Goal: Task Accomplishment & Management: Manage account settings

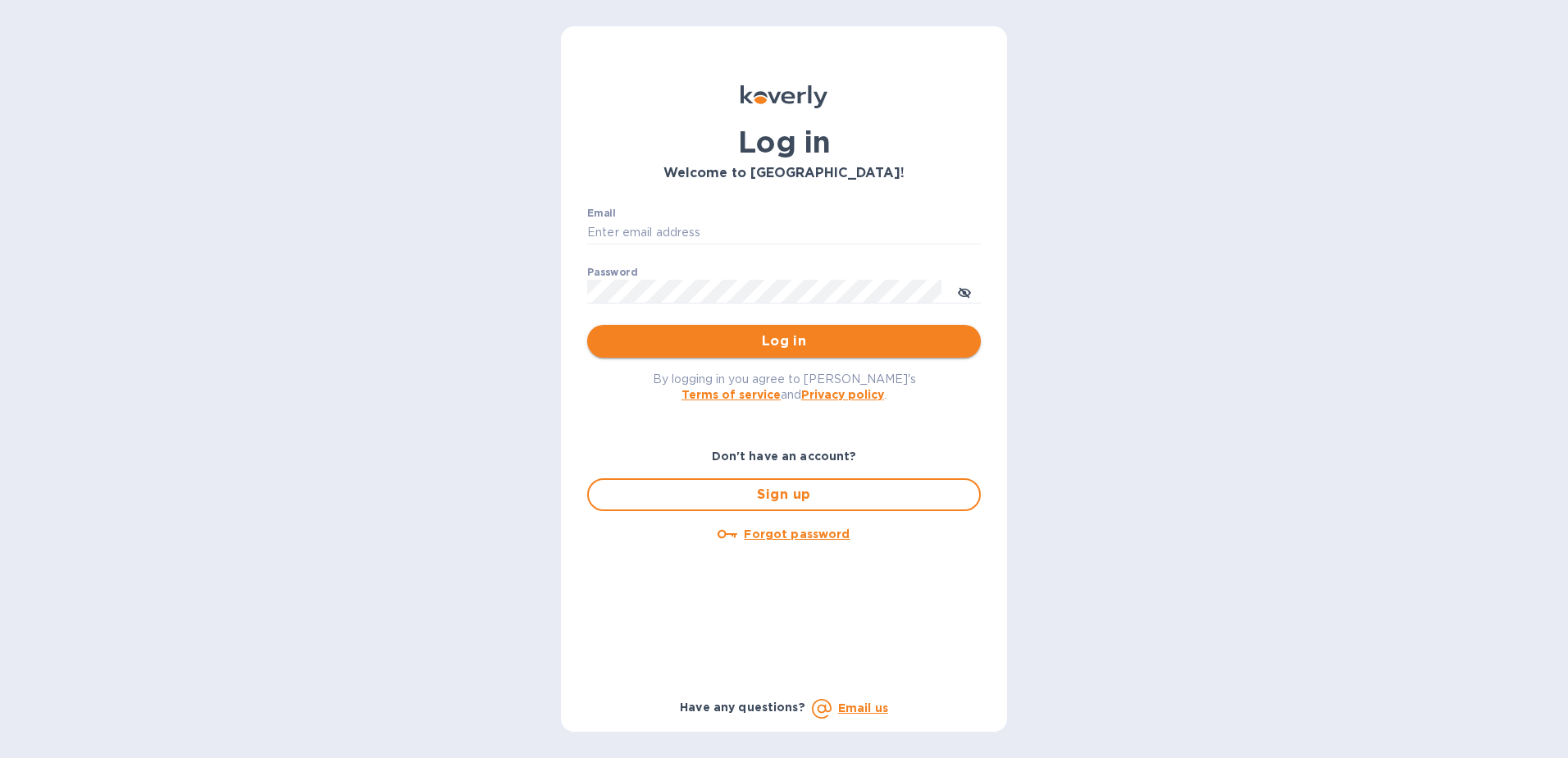
type input "[EMAIL_ADDRESS][DOMAIN_NAME]"
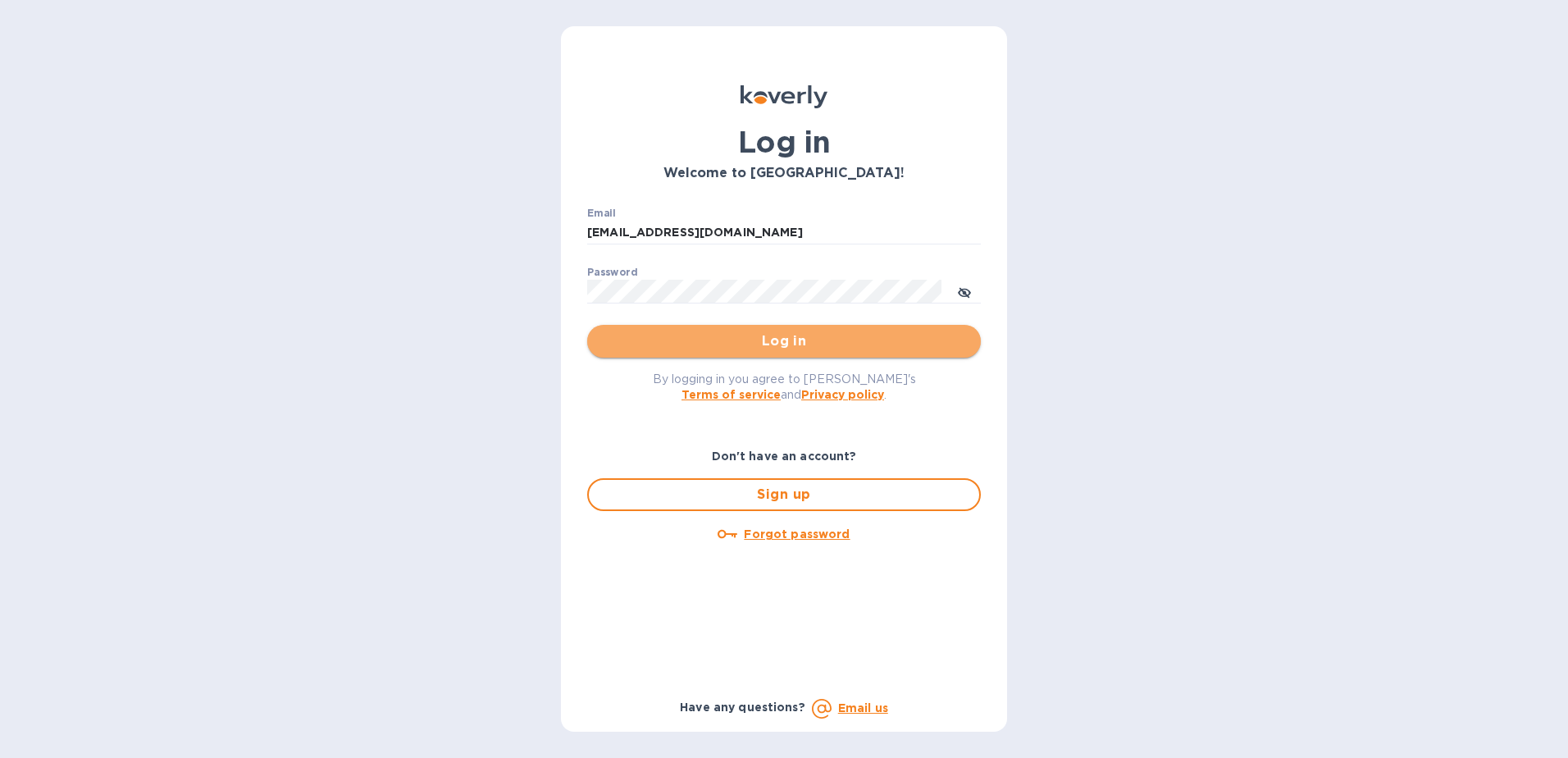
click at [737, 336] on span "Log in" at bounding box center [784, 342] width 368 height 20
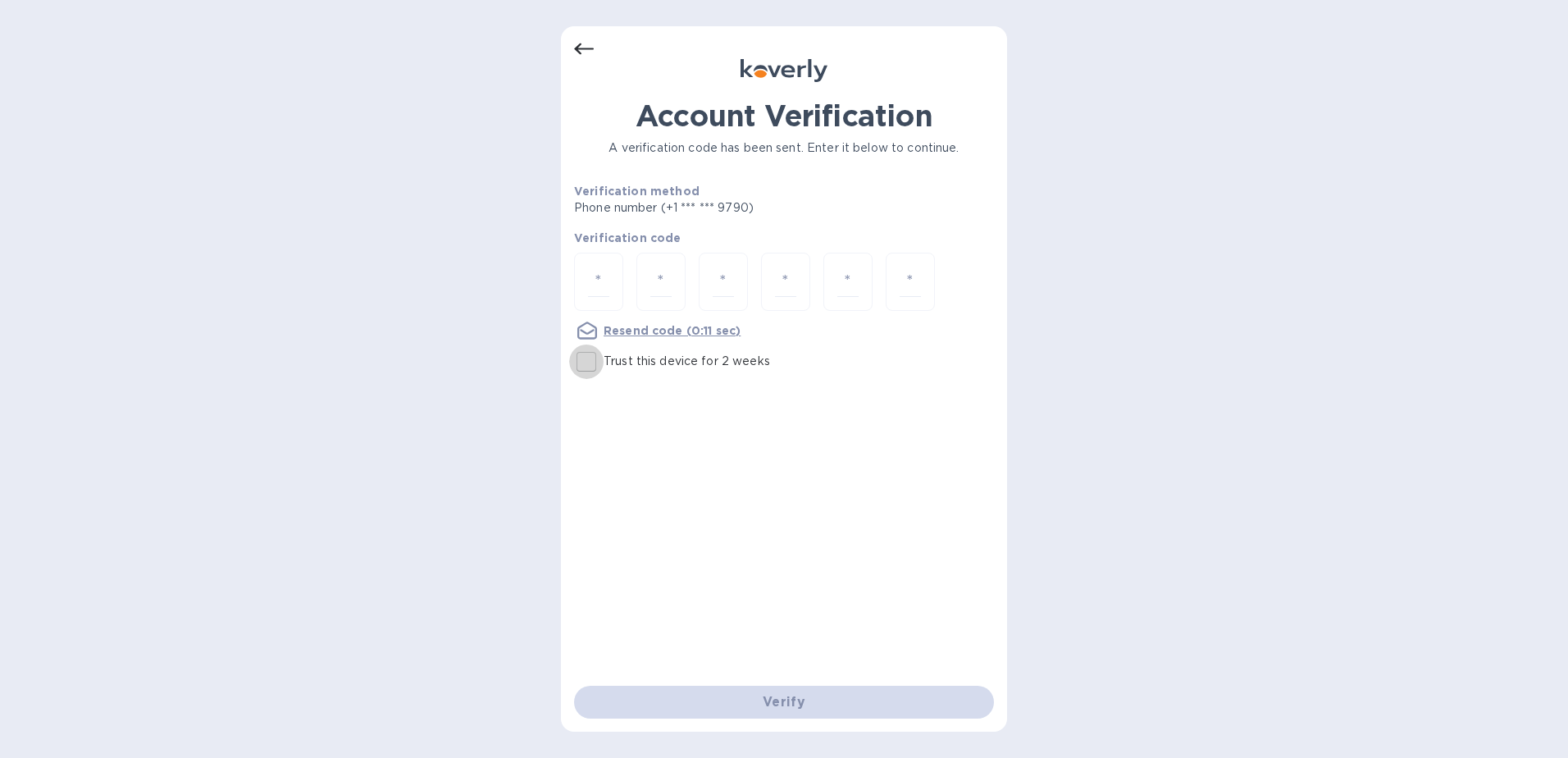
click at [593, 360] on input "Trust this device for 2 weeks" at bounding box center [586, 362] width 34 height 34
checkbox input "true"
click at [603, 281] on input "number" at bounding box center [599, 282] width 22 height 30
type input "1"
type input "3"
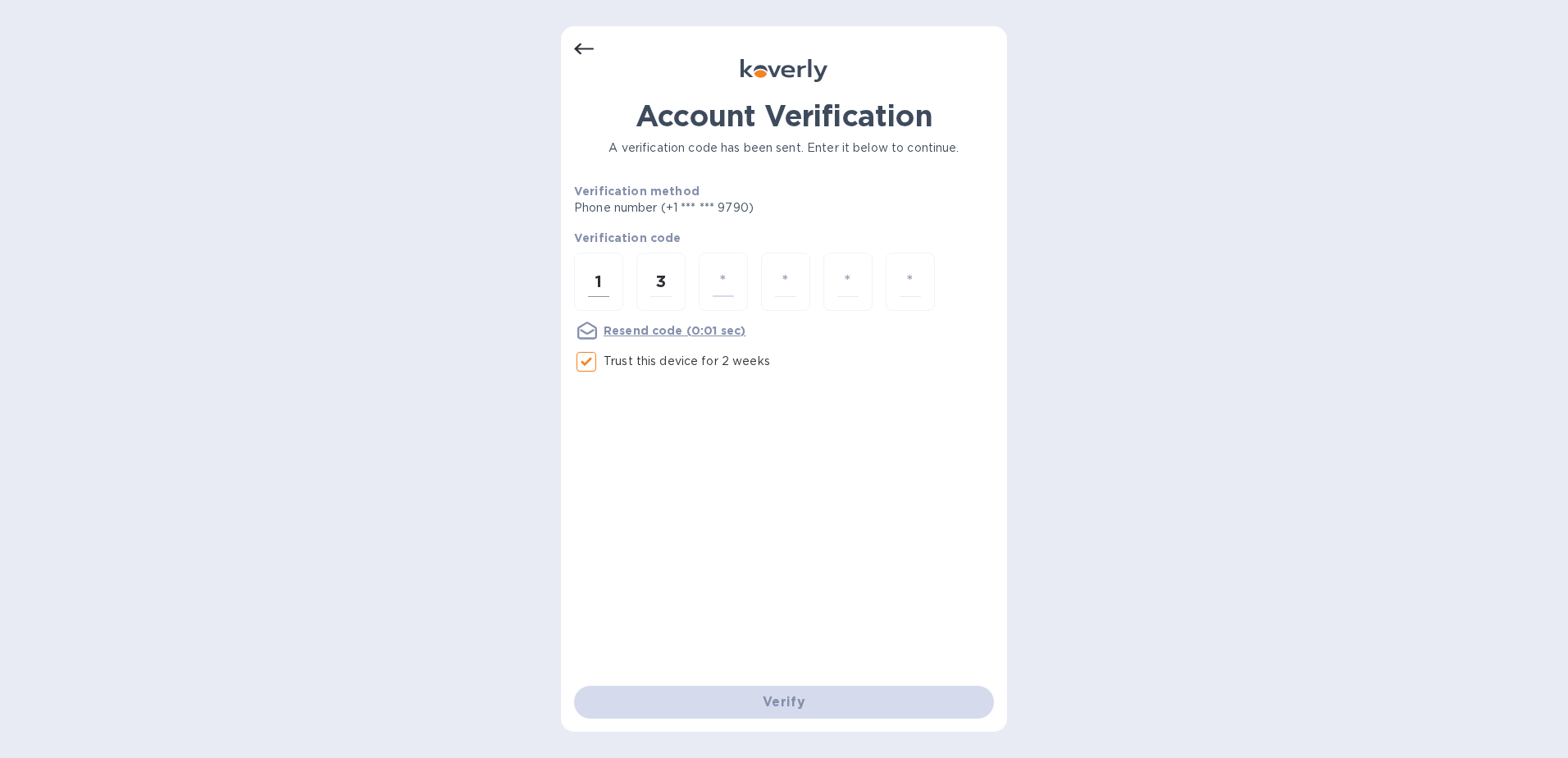
type input "7"
type input "4"
type input "9"
type input "1"
